Goal: Information Seeking & Learning: Learn about a topic

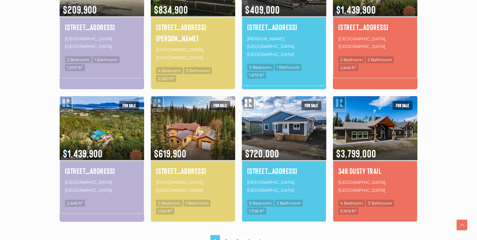
scroll to position [419, 0]
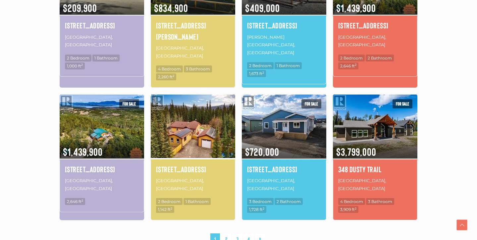
click at [170, 109] on img at bounding box center [193, 126] width 84 height 66
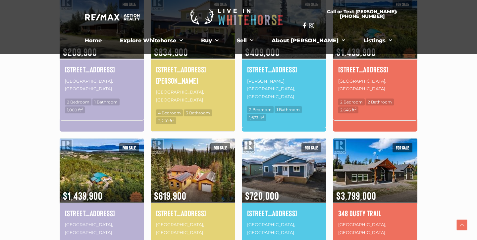
scroll to position [293, 0]
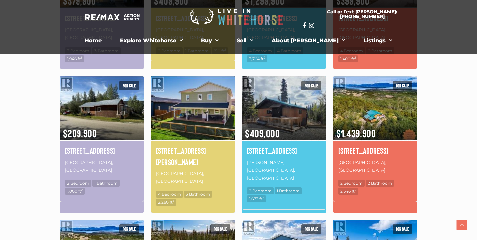
click at [181, 110] on img at bounding box center [193, 108] width 84 height 66
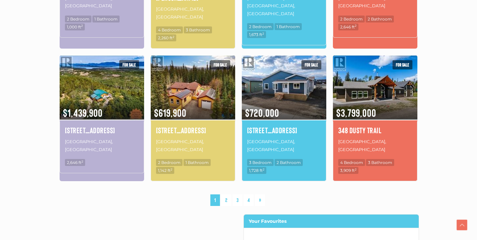
scroll to position [497, 0]
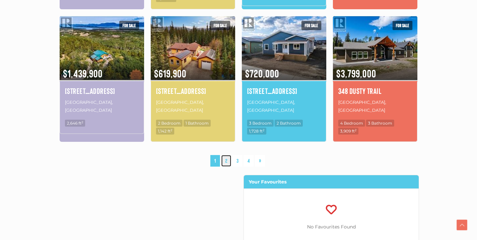
click at [227, 155] on link "2" at bounding box center [226, 161] width 10 height 12
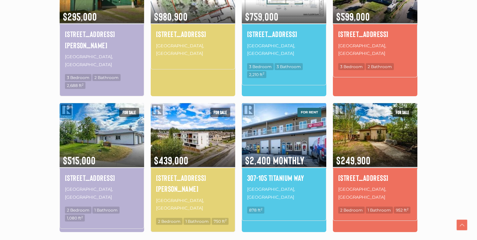
scroll to position [430, 0]
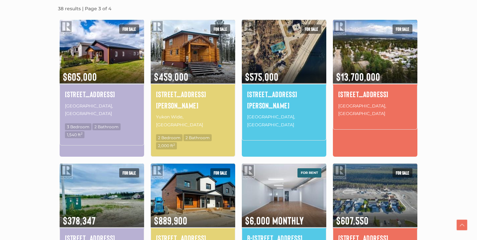
scroll to position [220, 0]
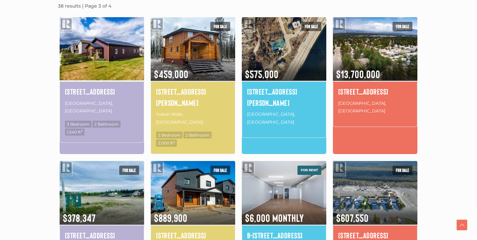
click at [89, 61] on img at bounding box center [102, 49] width 84 height 66
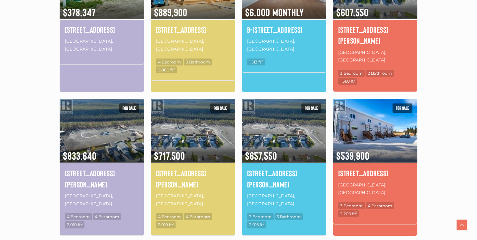
scroll to position [484, 0]
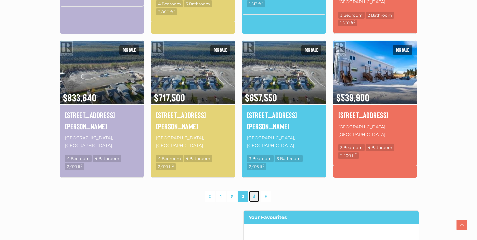
click at [253, 191] on link "4" at bounding box center [254, 197] width 10 height 12
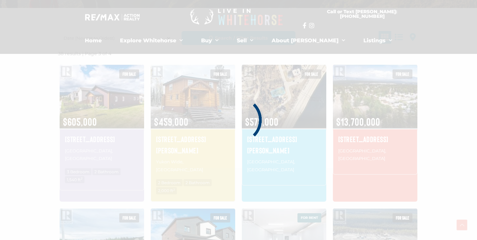
scroll to position [154, 0]
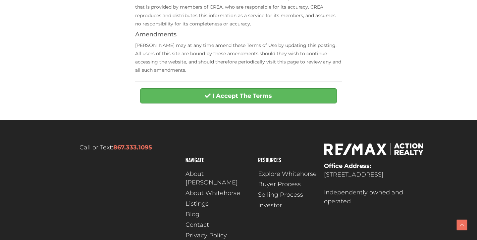
scroll to position [325, 0]
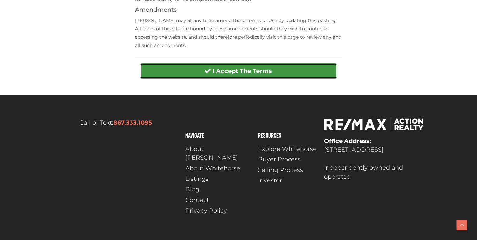
click at [197, 74] on button "I Accept The Terms" at bounding box center [238, 71] width 196 height 15
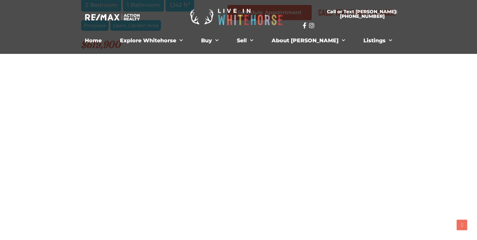
scroll to position [457, 0]
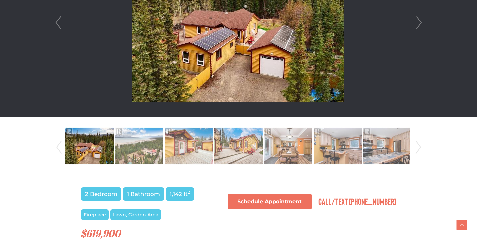
scroll to position [262, 0]
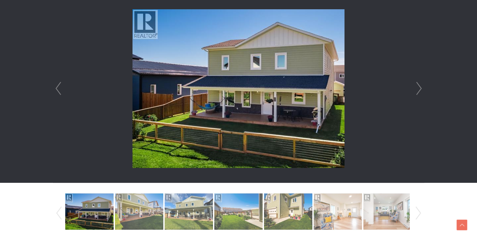
scroll to position [198, 0]
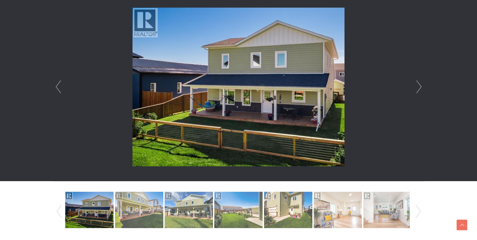
click at [417, 91] on link "Next" at bounding box center [419, 87] width 10 height 189
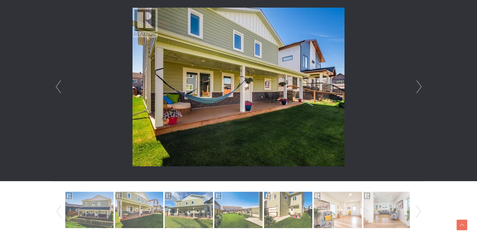
click at [417, 91] on link "Next" at bounding box center [419, 87] width 10 height 189
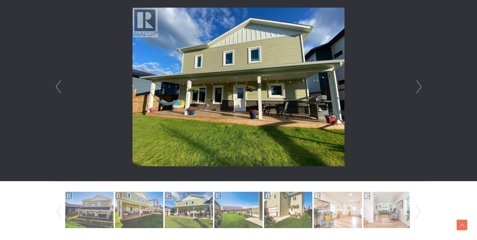
click at [417, 91] on link "Next" at bounding box center [419, 87] width 10 height 189
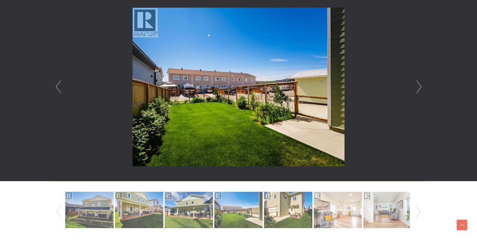
click at [417, 91] on link "Next" at bounding box center [419, 87] width 10 height 189
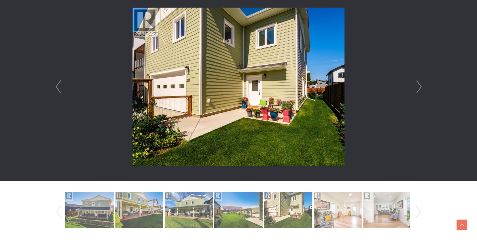
click at [417, 91] on link "Next" at bounding box center [419, 87] width 10 height 189
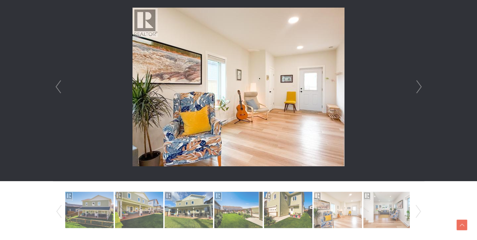
click at [417, 91] on link "Next" at bounding box center [419, 87] width 10 height 189
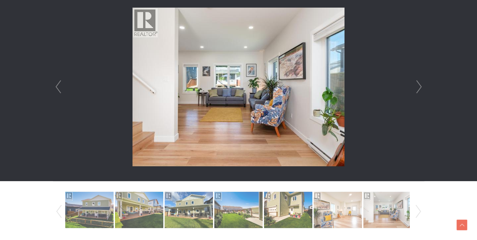
click at [417, 91] on link "Next" at bounding box center [419, 87] width 10 height 189
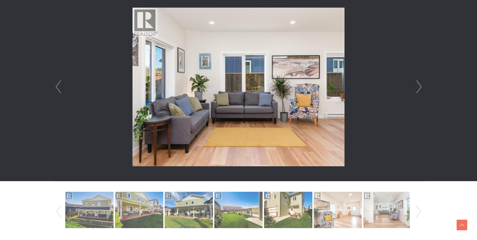
click at [417, 91] on link "Next" at bounding box center [419, 87] width 10 height 189
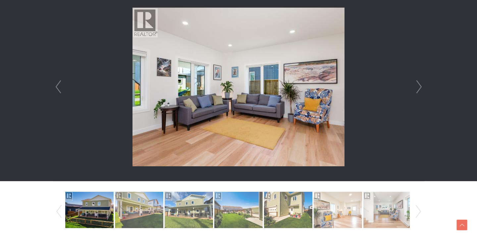
click at [417, 91] on link "Next" at bounding box center [419, 87] width 10 height 189
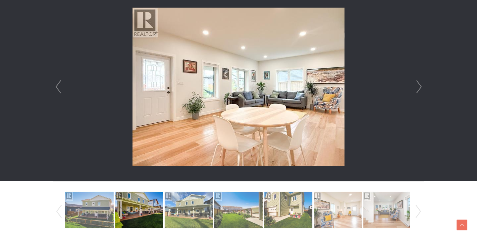
click at [417, 91] on link "Next" at bounding box center [419, 87] width 10 height 189
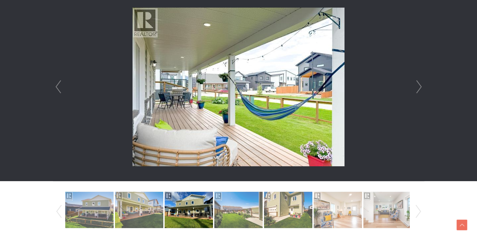
click at [417, 91] on link "Next" at bounding box center [419, 87] width 10 height 189
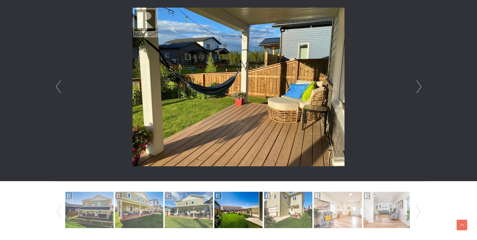
click at [417, 91] on link "Next" at bounding box center [419, 87] width 10 height 189
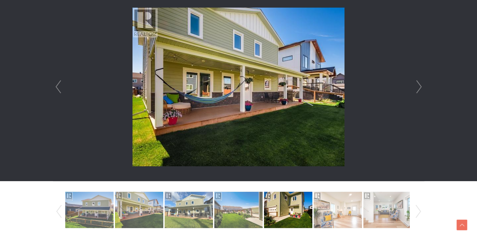
click at [417, 91] on link "Next" at bounding box center [419, 87] width 10 height 189
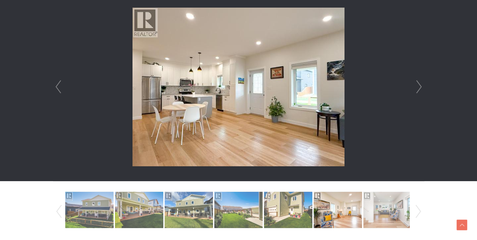
click at [417, 91] on link "Next" at bounding box center [419, 87] width 10 height 189
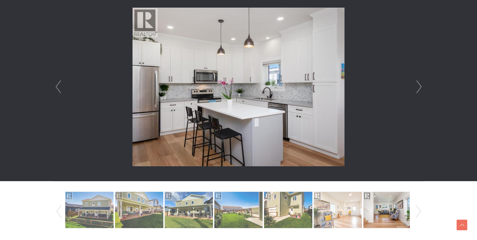
click at [417, 91] on link "Next" at bounding box center [419, 87] width 10 height 189
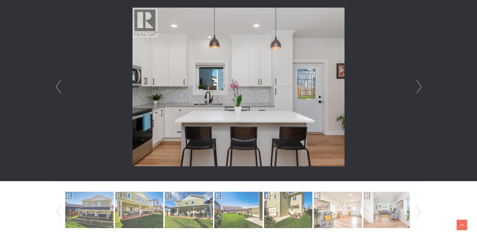
click at [417, 91] on link "Next" at bounding box center [419, 87] width 10 height 189
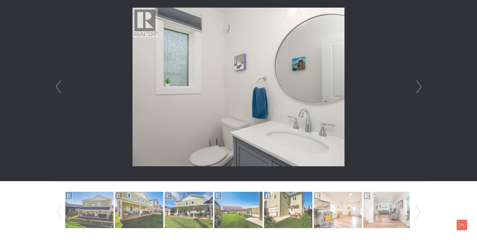
click at [417, 91] on link "Next" at bounding box center [419, 87] width 10 height 189
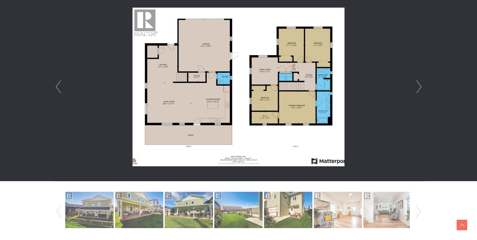
click at [417, 91] on link "Next" at bounding box center [419, 87] width 10 height 189
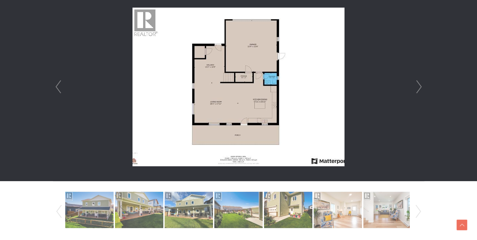
click at [417, 91] on link "Next" at bounding box center [419, 87] width 10 height 189
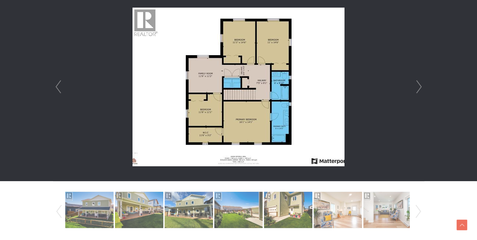
click at [417, 91] on link "Next" at bounding box center [419, 87] width 10 height 189
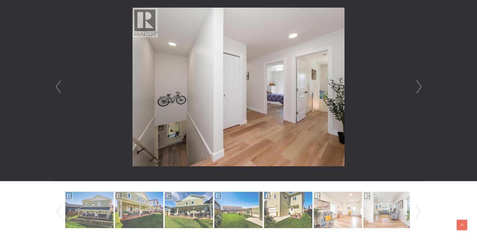
click at [417, 91] on link "Next" at bounding box center [419, 87] width 10 height 189
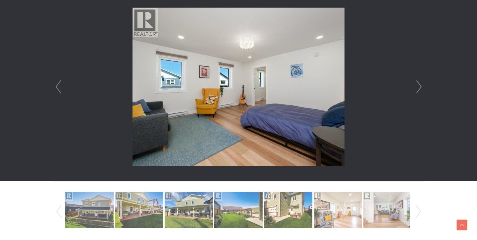
click at [417, 91] on link "Next" at bounding box center [419, 87] width 10 height 189
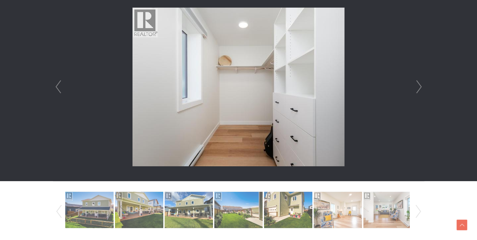
click at [417, 91] on link "Next" at bounding box center [419, 87] width 10 height 189
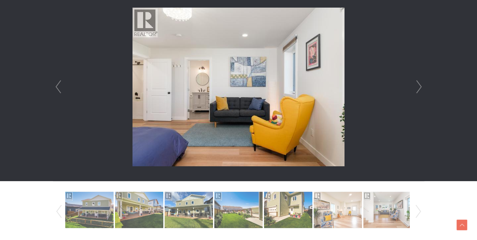
click at [417, 91] on link "Next" at bounding box center [419, 87] width 10 height 189
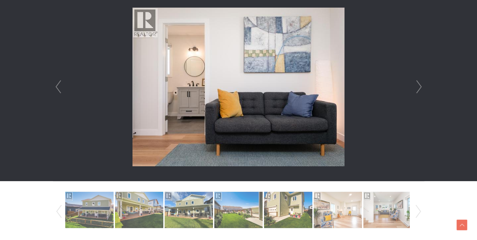
click at [417, 91] on link "Next" at bounding box center [419, 87] width 10 height 189
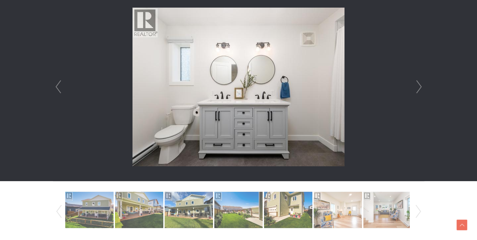
click at [417, 91] on link "Next" at bounding box center [419, 87] width 10 height 189
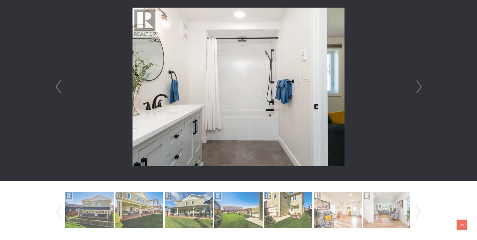
click at [417, 91] on link "Next" at bounding box center [419, 87] width 10 height 189
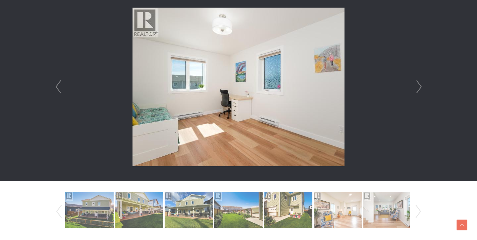
click at [417, 91] on link "Next" at bounding box center [419, 87] width 10 height 189
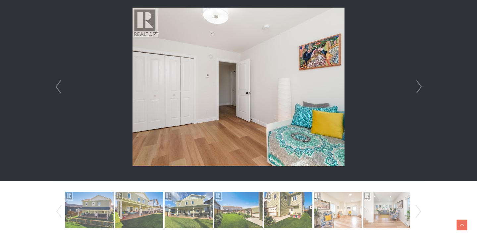
click at [417, 91] on link "Next" at bounding box center [419, 87] width 10 height 189
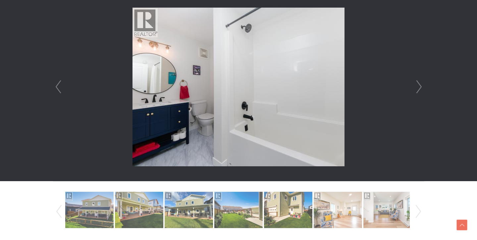
click at [417, 91] on link "Next" at bounding box center [419, 87] width 10 height 189
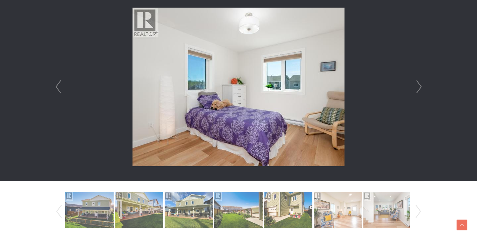
click at [417, 91] on link "Next" at bounding box center [419, 87] width 10 height 189
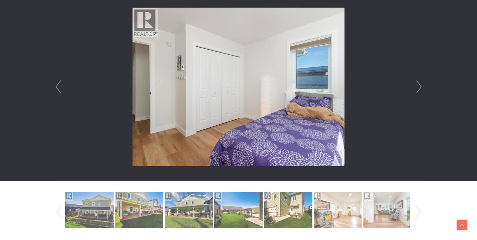
click at [417, 91] on link "Next" at bounding box center [419, 87] width 10 height 189
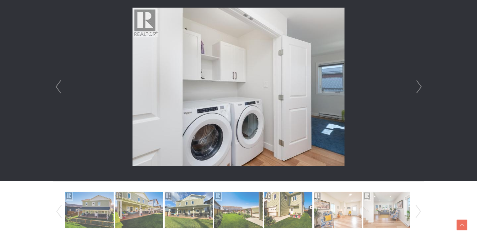
click at [417, 91] on link "Next" at bounding box center [419, 87] width 10 height 189
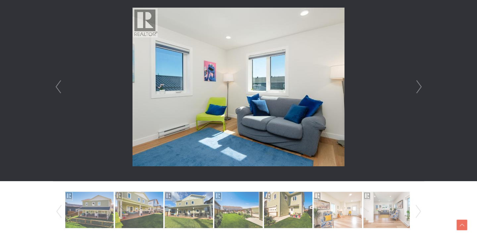
click at [417, 91] on link "Next" at bounding box center [419, 87] width 10 height 189
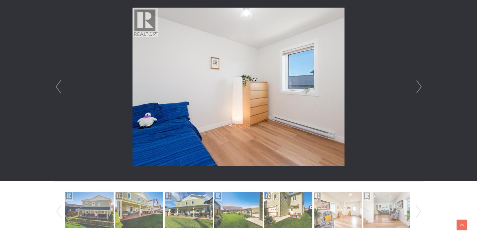
click at [417, 91] on link "Next" at bounding box center [419, 87] width 10 height 189
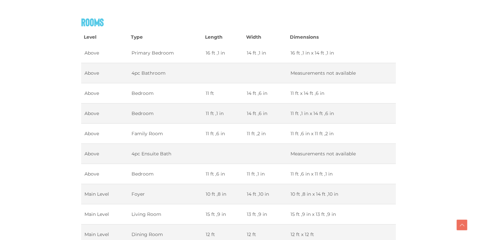
scroll to position [916, 0]
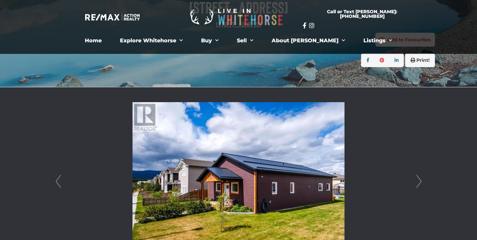
scroll to position [156, 0]
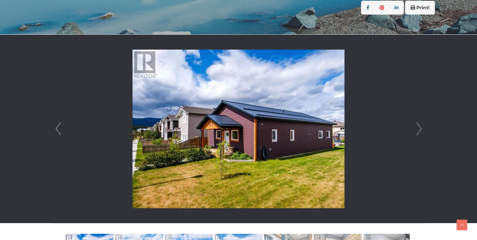
click at [422, 130] on link "Next" at bounding box center [419, 129] width 10 height 189
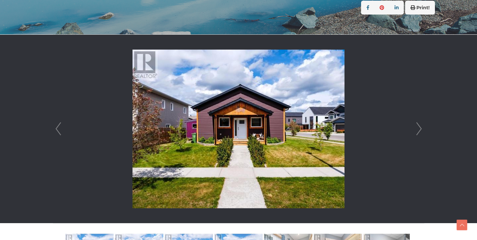
click at [422, 130] on link "Next" at bounding box center [419, 129] width 10 height 189
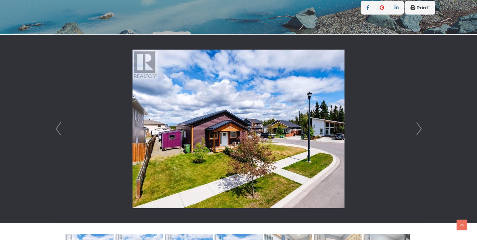
click at [422, 130] on link "Next" at bounding box center [419, 129] width 10 height 189
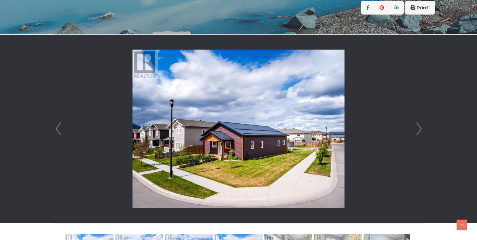
click at [422, 130] on link "Next" at bounding box center [419, 129] width 10 height 189
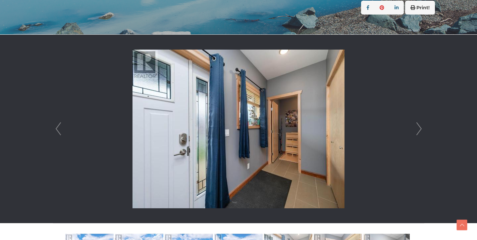
click at [422, 130] on link "Next" at bounding box center [419, 129] width 10 height 189
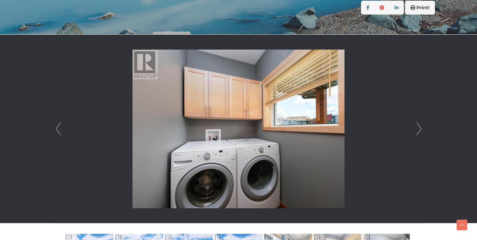
click at [422, 130] on link "Next" at bounding box center [419, 129] width 10 height 189
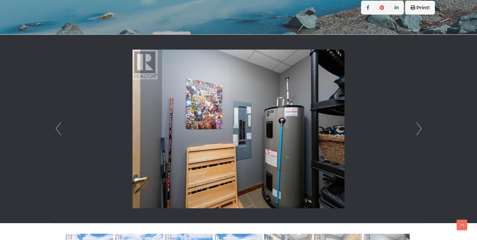
click at [422, 130] on link "Next" at bounding box center [419, 129] width 10 height 189
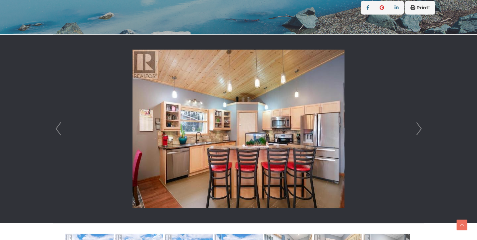
click at [422, 130] on link "Next" at bounding box center [419, 129] width 10 height 189
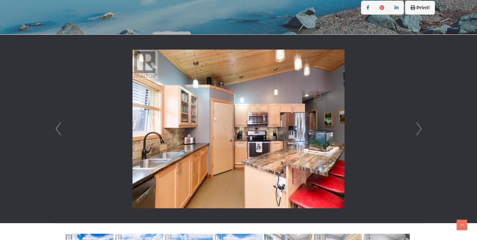
click at [422, 130] on link "Next" at bounding box center [419, 129] width 10 height 189
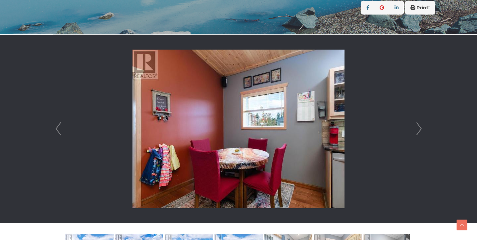
click at [422, 130] on link "Next" at bounding box center [419, 129] width 10 height 189
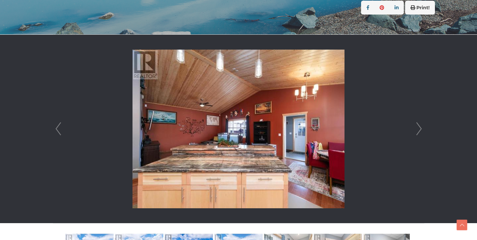
click at [422, 130] on link "Next" at bounding box center [419, 129] width 10 height 189
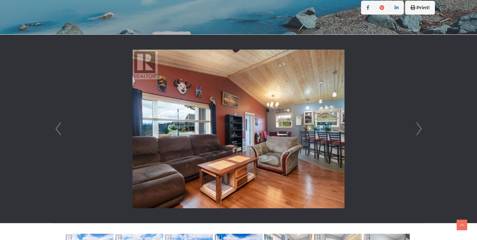
click at [422, 130] on link "Next" at bounding box center [419, 129] width 10 height 189
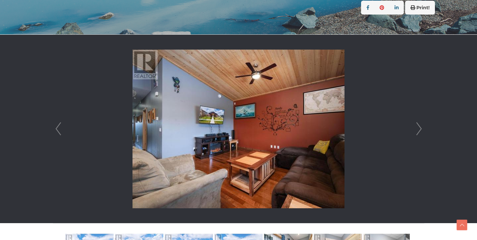
click at [422, 130] on link "Next" at bounding box center [419, 129] width 10 height 189
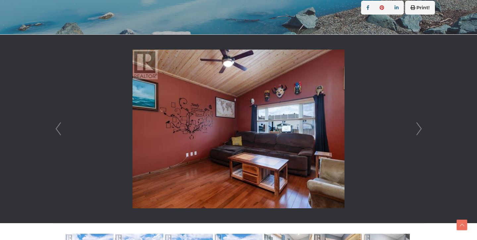
click at [422, 130] on link "Next" at bounding box center [419, 129] width 10 height 189
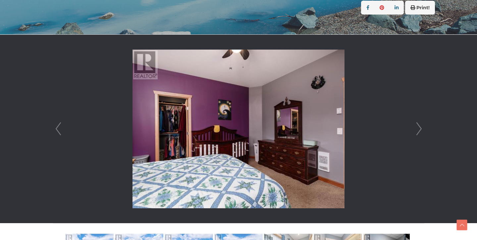
click at [422, 130] on link "Next" at bounding box center [419, 129] width 10 height 189
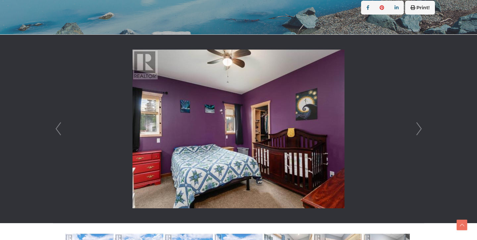
click at [422, 130] on link "Next" at bounding box center [419, 129] width 10 height 189
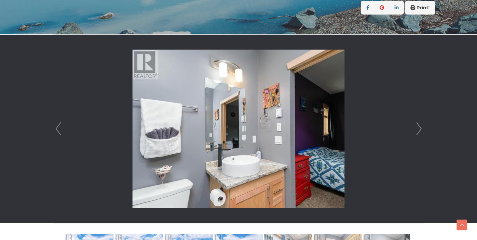
click at [422, 130] on link "Next" at bounding box center [419, 129] width 10 height 189
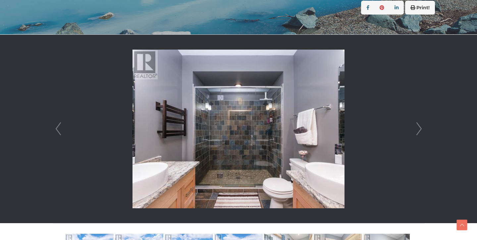
click at [422, 130] on link "Next" at bounding box center [419, 129] width 10 height 189
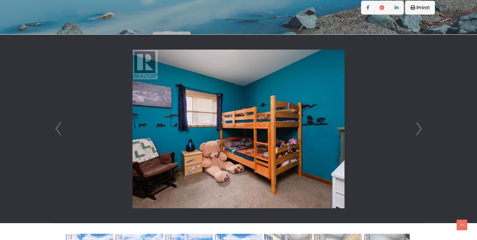
click at [422, 130] on link "Next" at bounding box center [419, 129] width 10 height 189
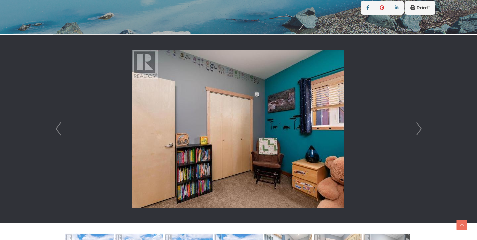
click at [422, 130] on link "Next" at bounding box center [419, 129] width 10 height 189
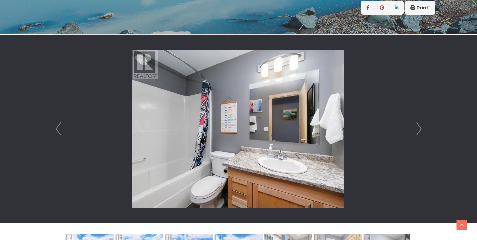
click at [422, 130] on link "Next" at bounding box center [419, 129] width 10 height 189
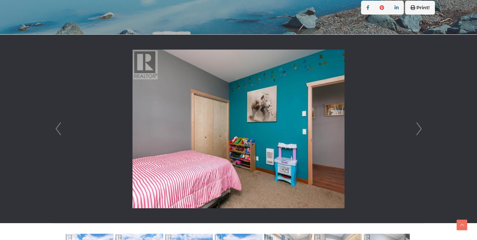
click at [422, 130] on link "Next" at bounding box center [419, 129] width 10 height 189
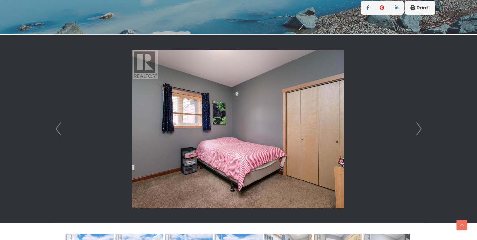
click at [423, 130] on link "Next" at bounding box center [419, 129] width 10 height 189
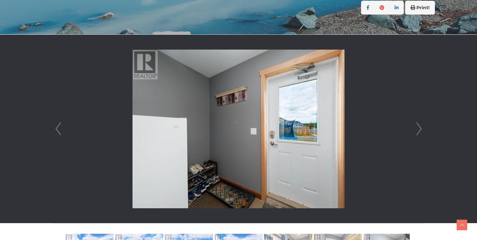
click at [423, 130] on link "Next" at bounding box center [419, 129] width 10 height 189
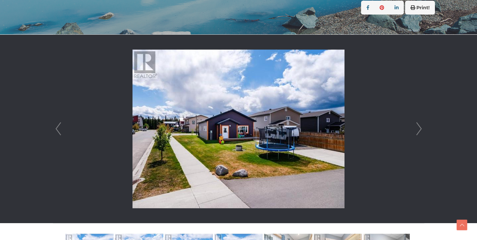
click at [423, 130] on link "Next" at bounding box center [419, 129] width 10 height 189
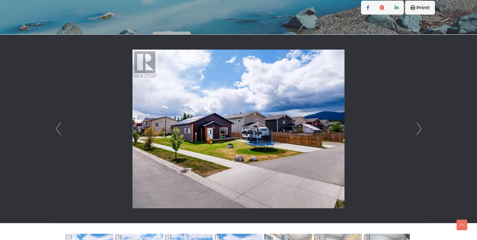
click at [423, 130] on link "Next" at bounding box center [419, 129] width 10 height 189
